Goal: Find specific page/section: Find specific page/section

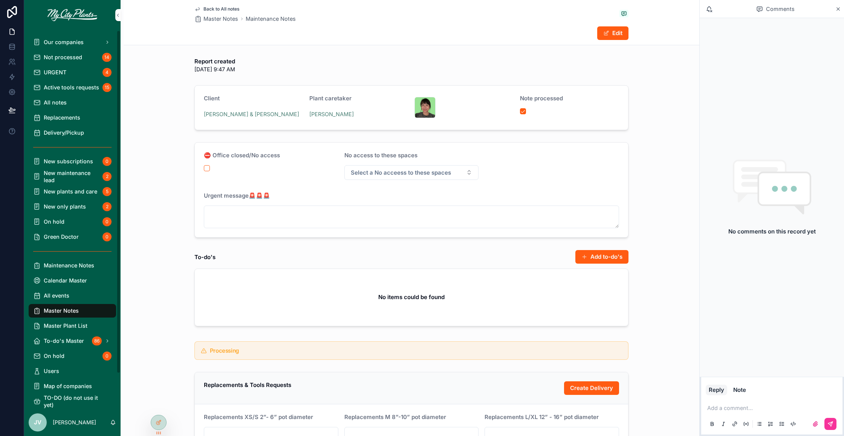
scroll to position [1429, 0]
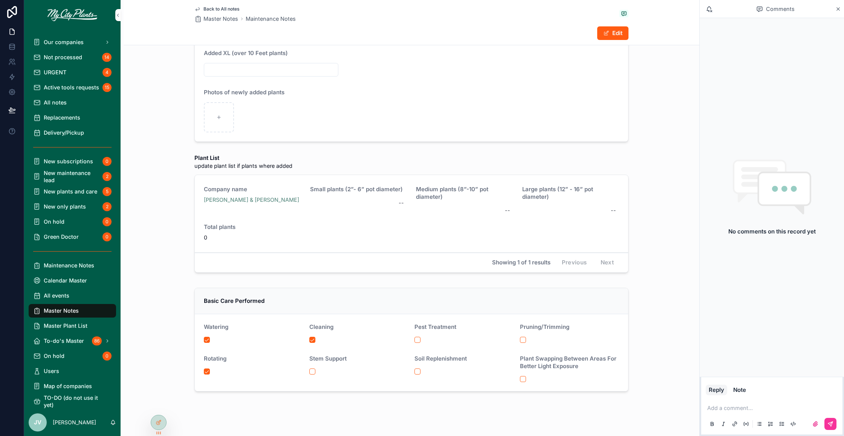
click at [60, 103] on span "All notes" at bounding box center [55, 102] width 23 height 7
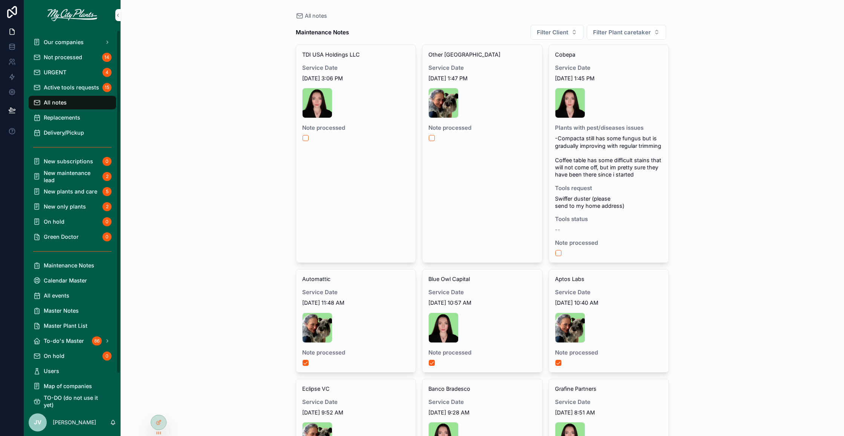
click at [68, 40] on span "Our companies" at bounding box center [64, 41] width 40 height 7
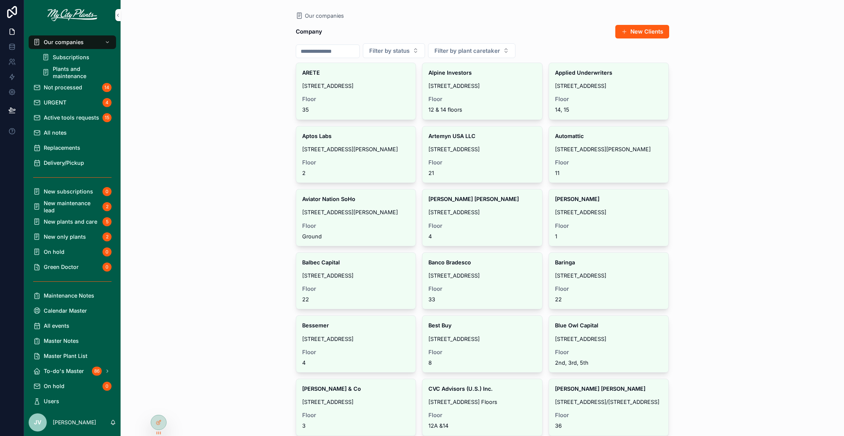
click at [59, 128] on div "All notes" at bounding box center [72, 133] width 78 height 12
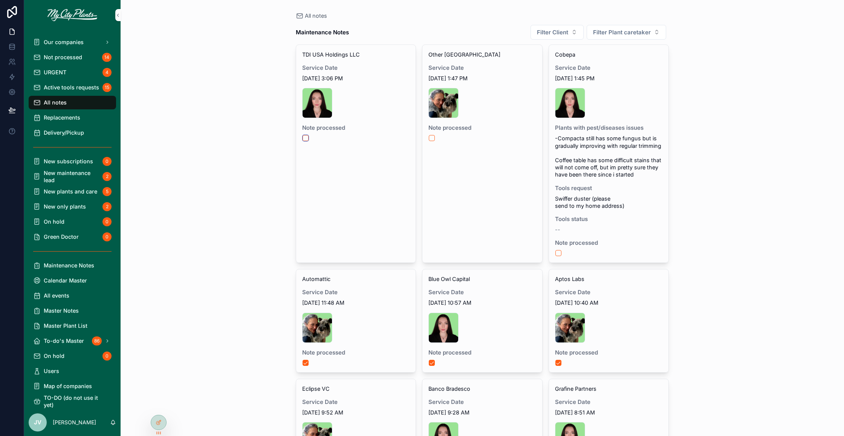
click at [306, 138] on button "scrollable content" at bounding box center [306, 138] width 6 height 6
click at [431, 138] on button "scrollable content" at bounding box center [432, 138] width 6 height 6
click at [577, 36] on button "Filter Client" at bounding box center [557, 32] width 53 height 15
type input "**"
click at [528, 61] on span "[PERSON_NAME] & [PERSON_NAME]" at bounding box center [554, 63] width 90 height 8
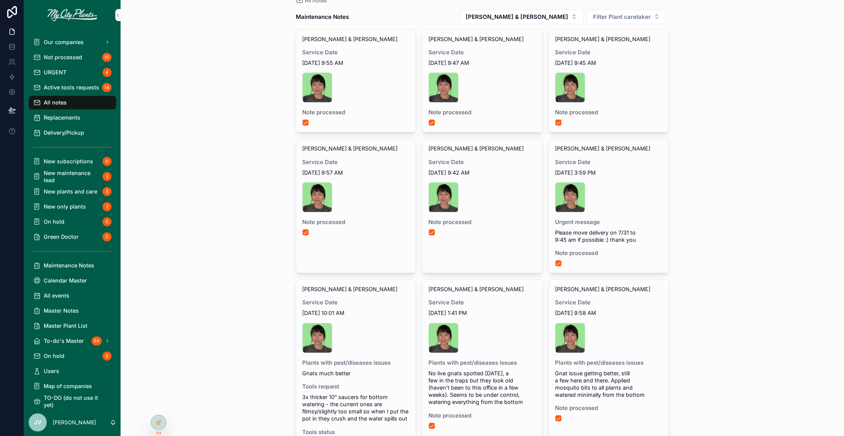
scroll to position [21, 0]
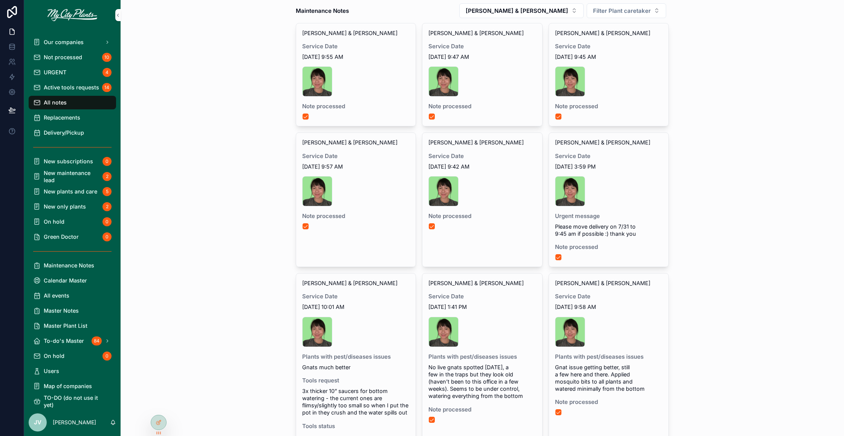
click at [635, 203] on div "sk1 .jpg" at bounding box center [609, 191] width 108 height 30
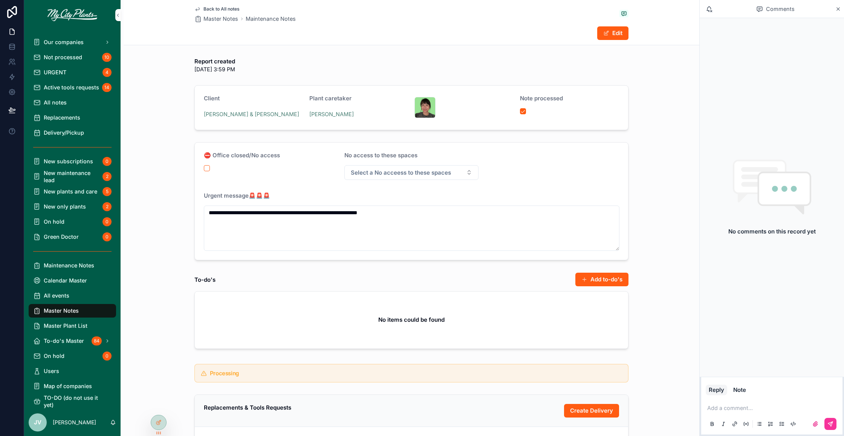
click at [222, 8] on span "Back to All notes" at bounding box center [221, 9] width 36 height 6
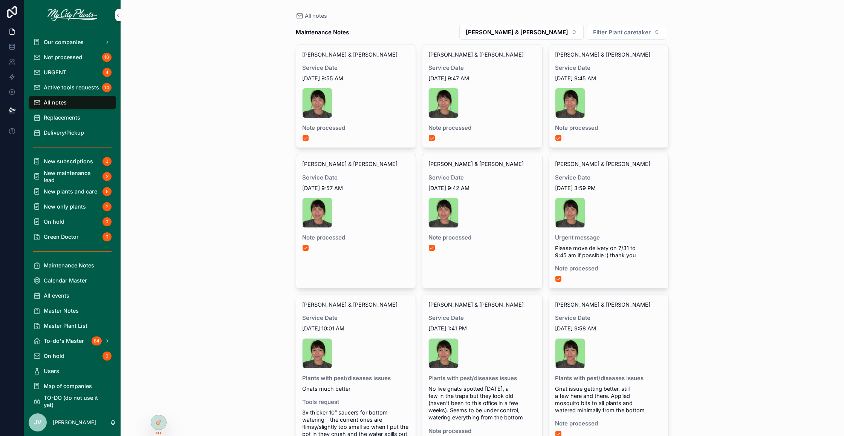
click at [511, 236] on span "Note processed" at bounding box center [482, 238] width 108 height 8
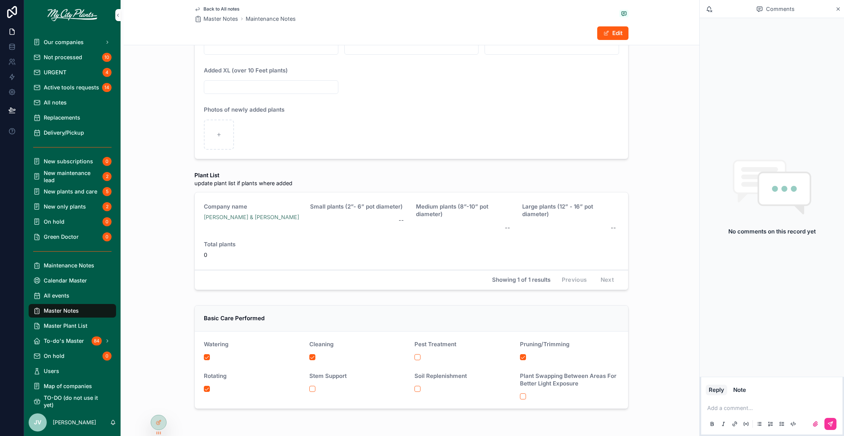
scroll to position [1429, 0]
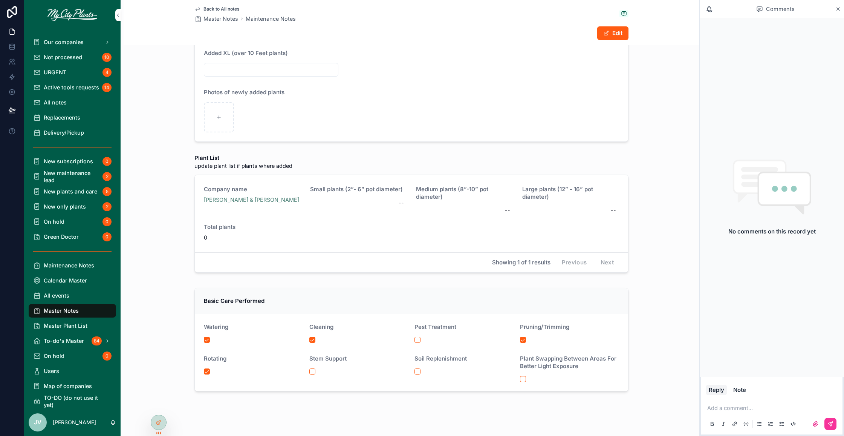
click at [228, 5] on div "Back to All notes Master Notes Maintenance Notes Edit" at bounding box center [411, 22] width 434 height 45
click at [227, 9] on span "Back to All notes" at bounding box center [221, 9] width 36 height 6
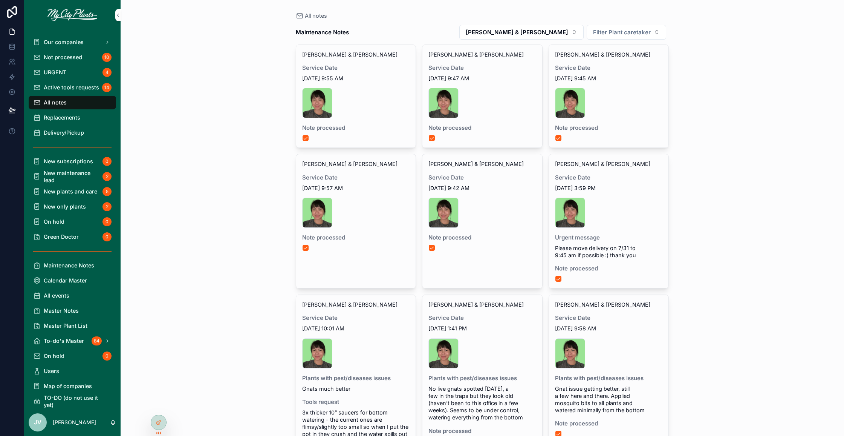
click at [516, 98] on div "sk1 .jpg" at bounding box center [482, 103] width 108 height 30
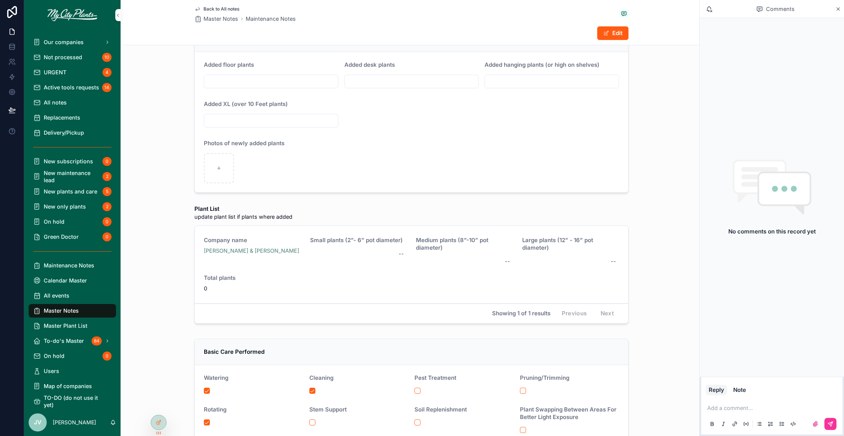
scroll to position [1429, 0]
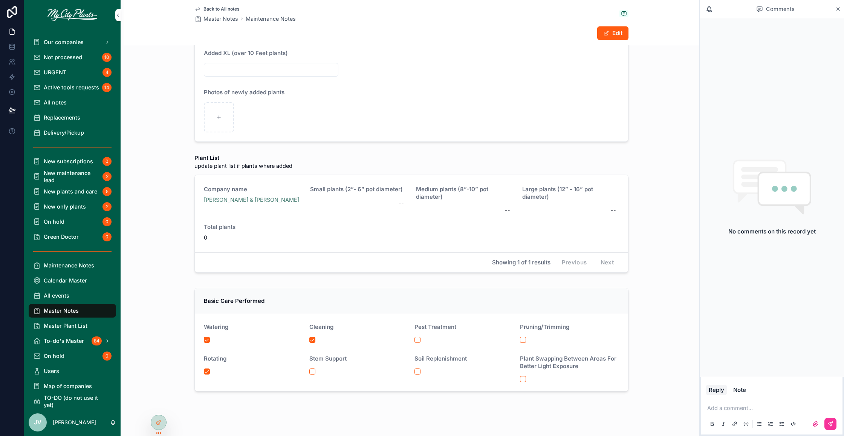
click at [219, 9] on span "Back to All notes" at bounding box center [221, 9] width 36 height 6
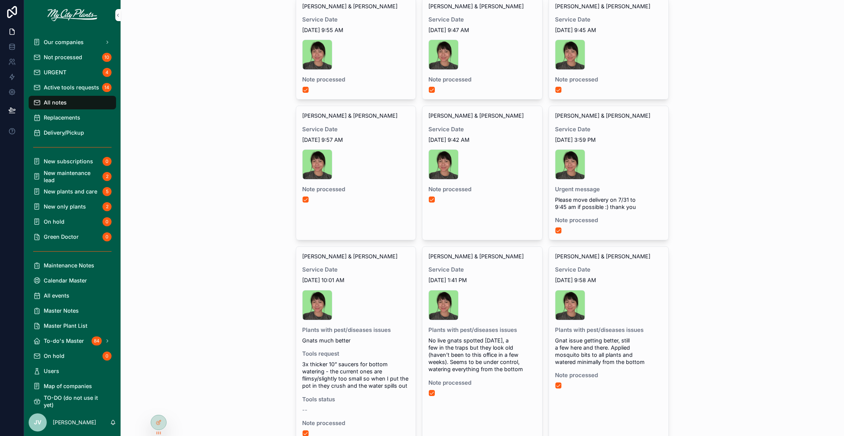
scroll to position [41, 0]
